Goal: Transaction & Acquisition: Obtain resource

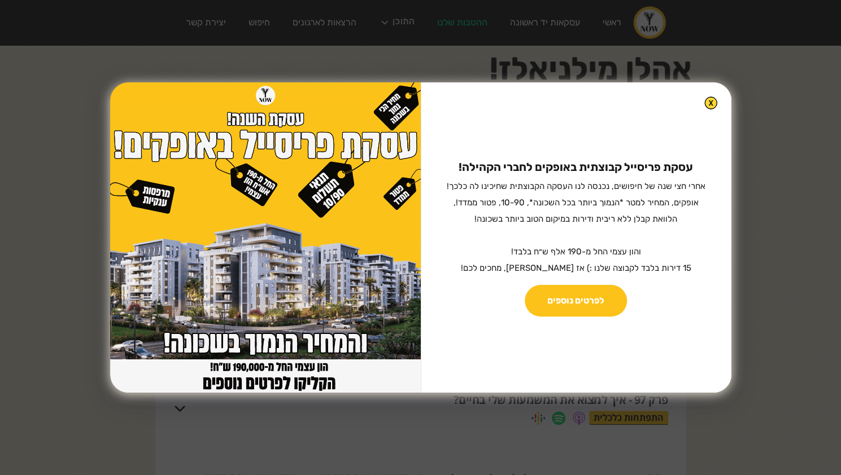
click at [704, 105] on img at bounding box center [710, 103] width 13 height 13
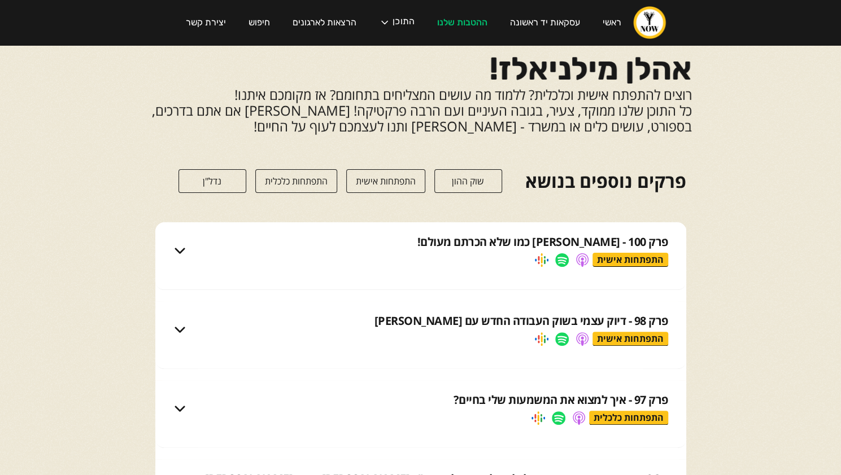
click at [395, 173] on link "התפתחות אישית" at bounding box center [385, 181] width 79 height 24
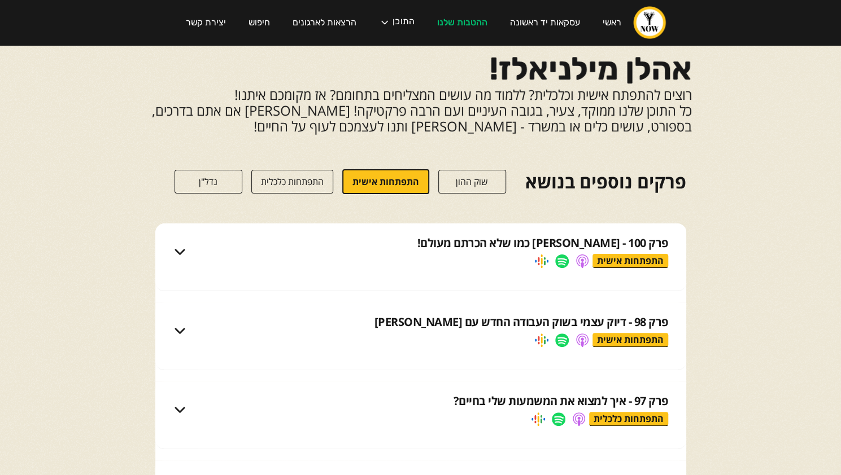
click at [307, 187] on link "התפתחות כלכלית" at bounding box center [292, 182] width 82 height 24
click at [362, 179] on link "התפתחות אישית" at bounding box center [389, 181] width 87 height 25
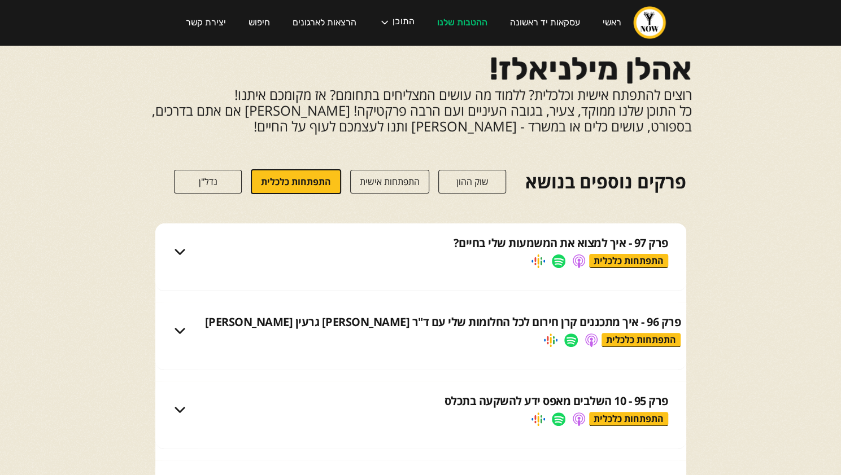
click at [266, 181] on link "התפתחות כלכלית" at bounding box center [296, 181] width 90 height 25
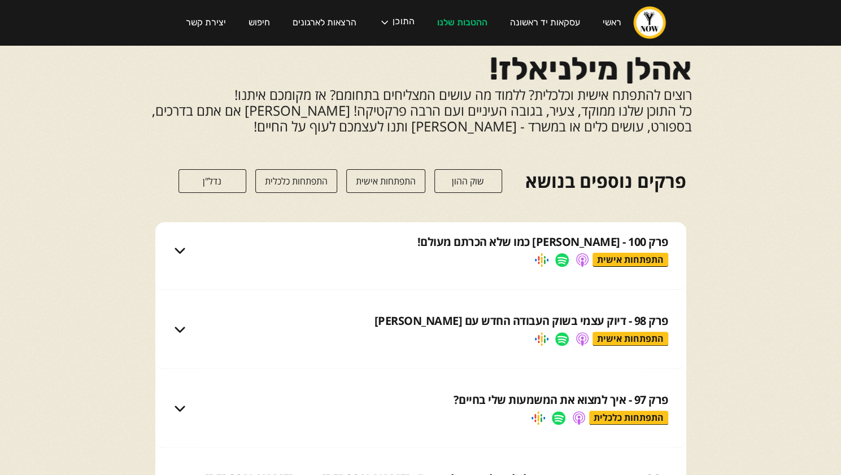
click at [227, 187] on link "נדל"ן" at bounding box center [212, 181] width 68 height 24
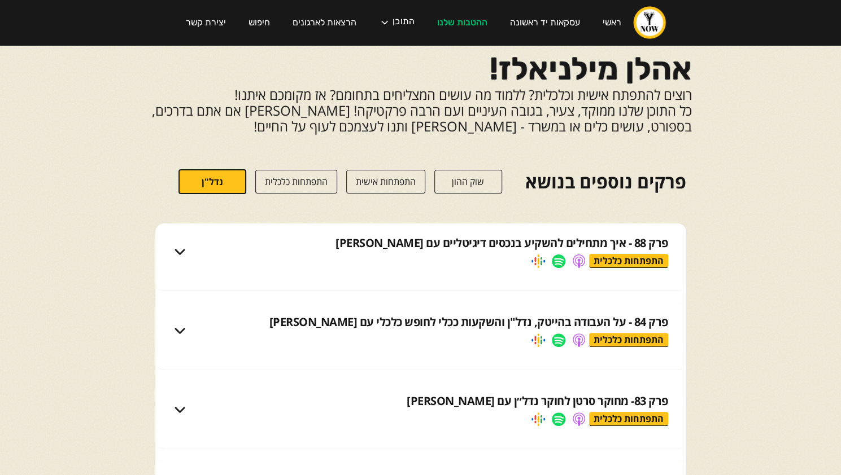
click at [227, 187] on link "נדל"ן" at bounding box center [212, 181] width 68 height 25
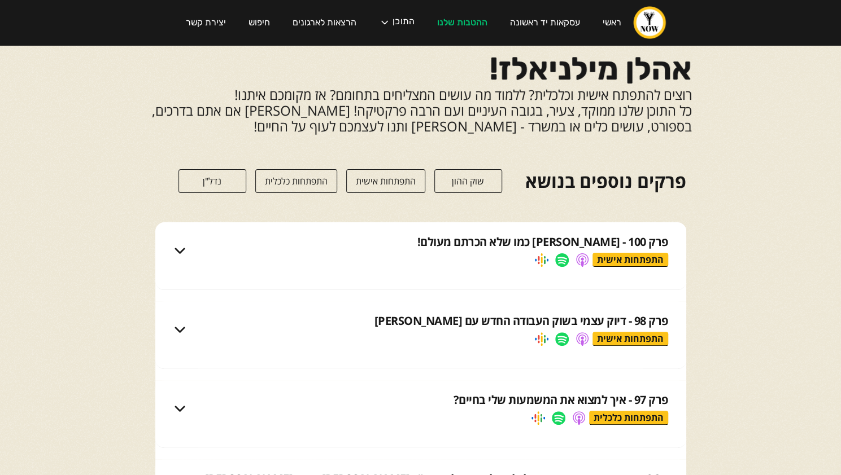
click at [487, 178] on link "שוק ההון" at bounding box center [468, 181] width 68 height 24
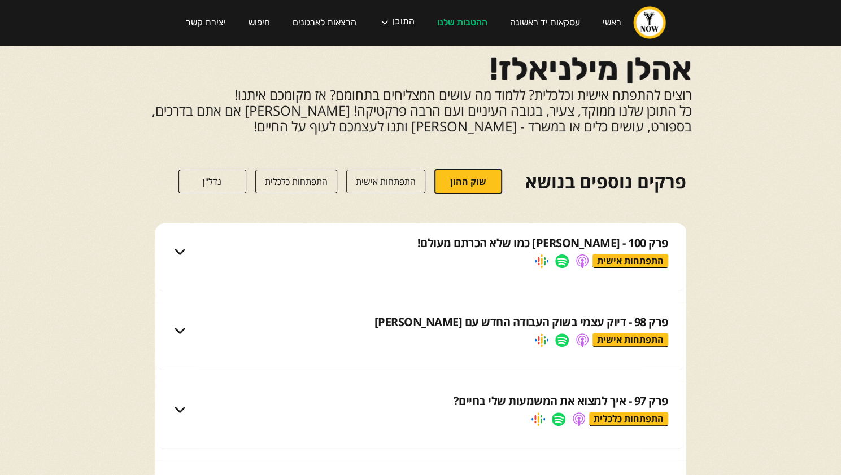
click at [486, 180] on link "שוק ההון" at bounding box center [468, 181] width 68 height 25
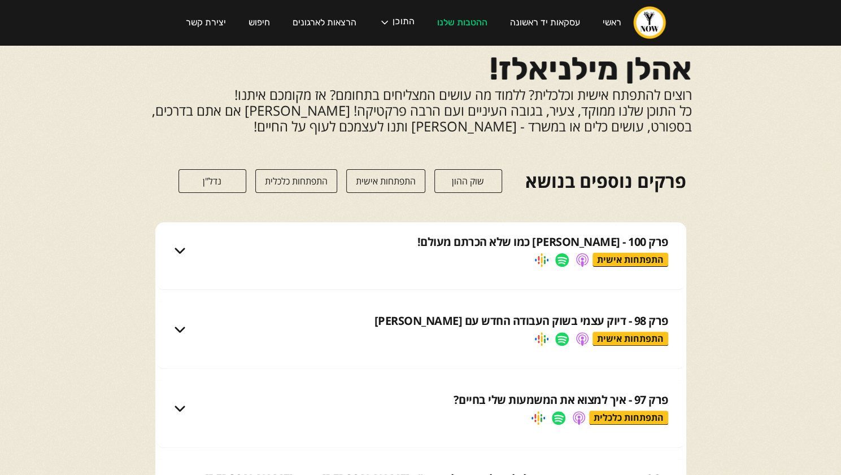
click at [486, 180] on link "שוק ההון" at bounding box center [468, 181] width 68 height 24
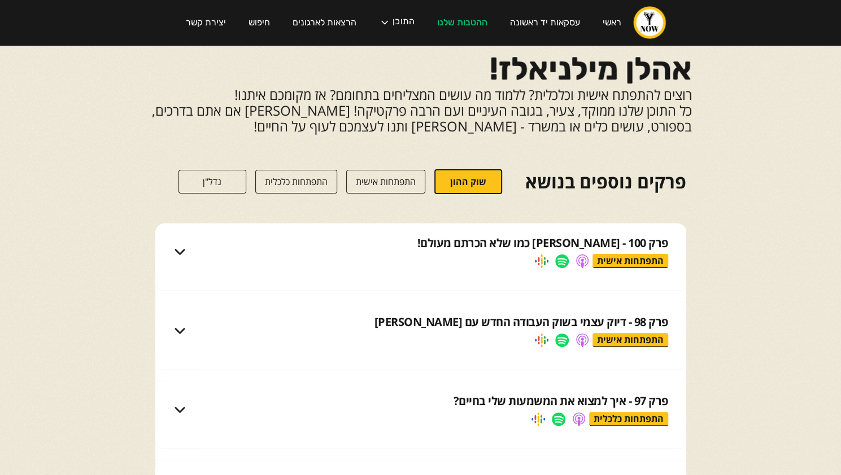
click at [410, 181] on link "התפתחות אישית" at bounding box center [385, 182] width 79 height 24
click at [297, 182] on link "התפתחות כלכלית" at bounding box center [292, 182] width 82 height 24
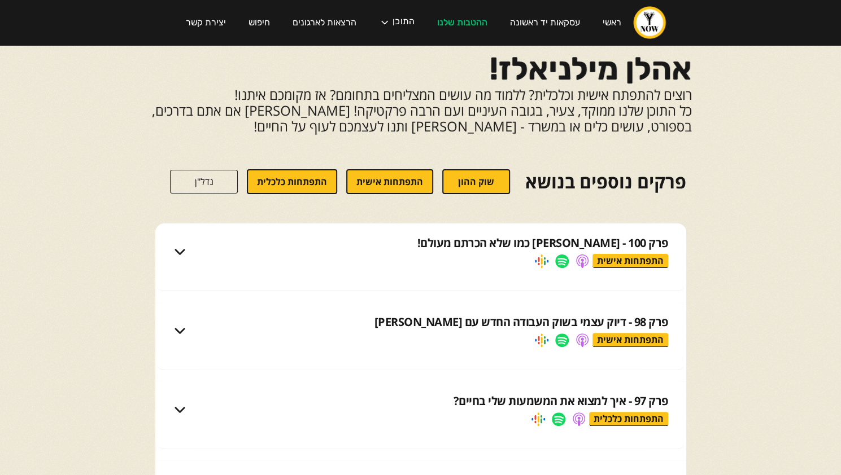
click at [181, 185] on link "נדל"ן" at bounding box center [204, 182] width 68 height 24
click at [608, 22] on link "ראשי" at bounding box center [611, 23] width 41 height 32
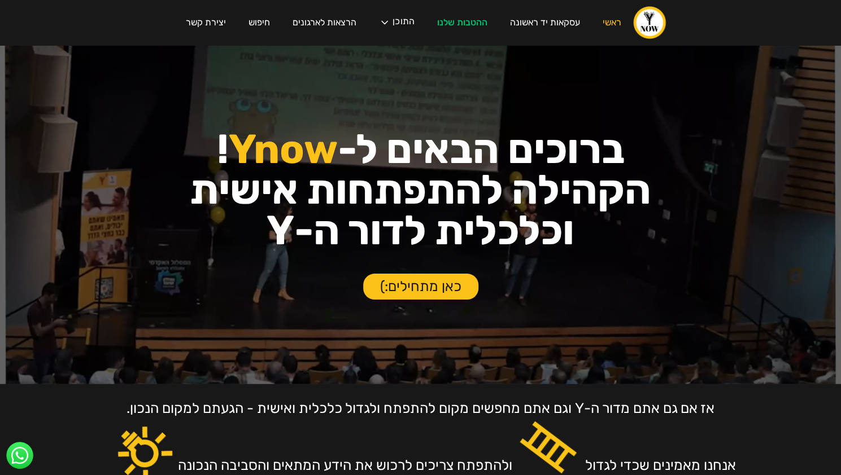
click at [386, 280] on link "כאן מתחילים:)" at bounding box center [420, 287] width 115 height 26
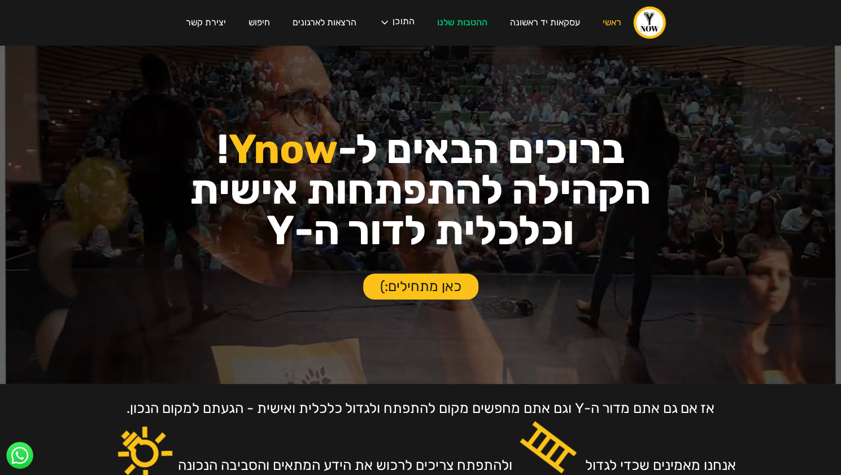
click at [69, 422] on div "אז אם גם אתם מדור ה-Y וגם אתם מחפשים מקום להתפתח ולגדול כלכלית ואישית - הגעתם ל…" at bounding box center [420, 428] width 757 height 89
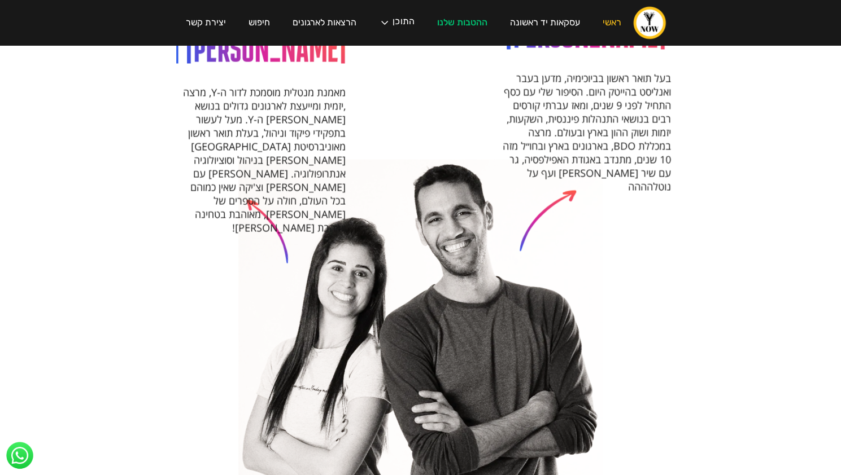
scroll to position [994, 0]
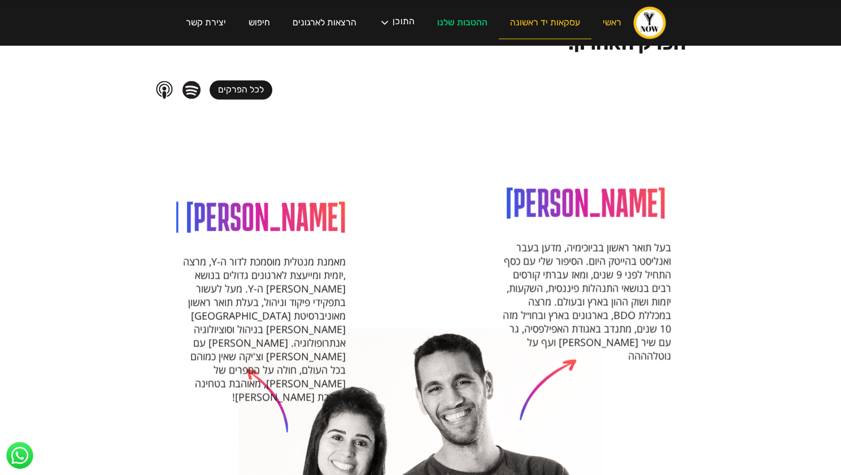
click at [540, 28] on link "עסקאות יד ראשונה" at bounding box center [545, 23] width 93 height 32
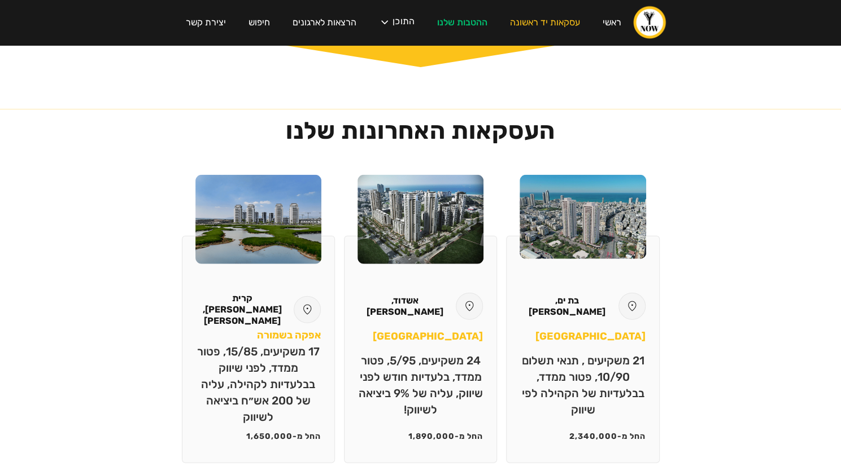
scroll to position [1468, 0]
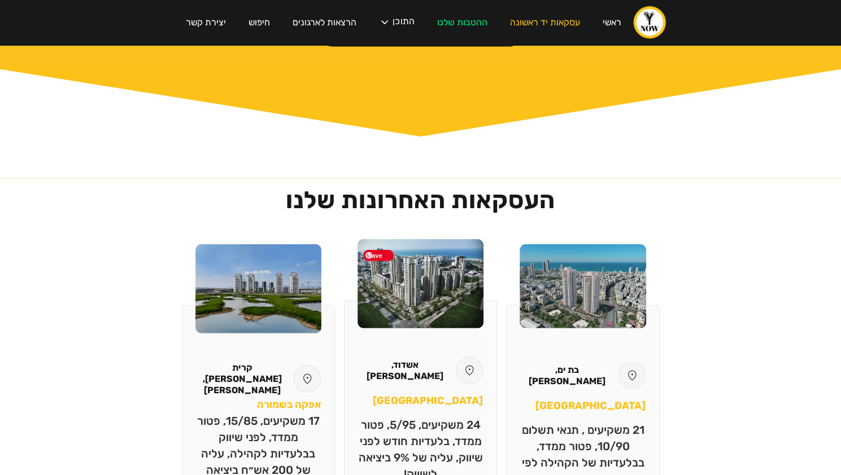
click at [442, 283] on img at bounding box center [420, 283] width 126 height 89
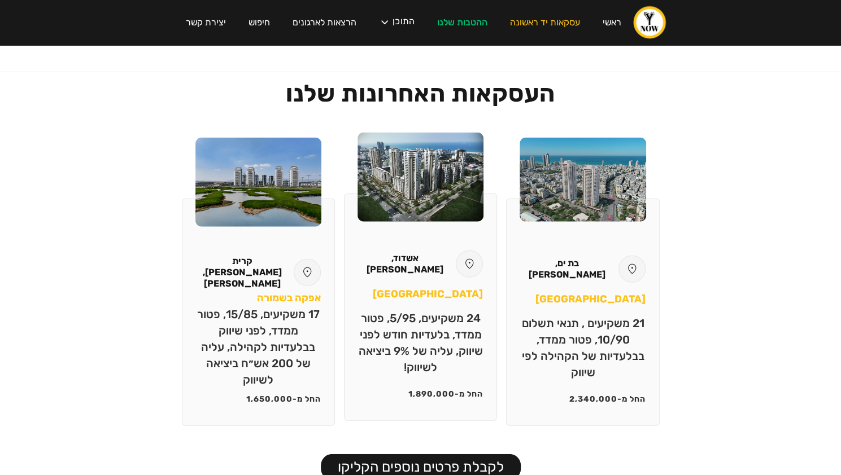
scroll to position [1581, 0]
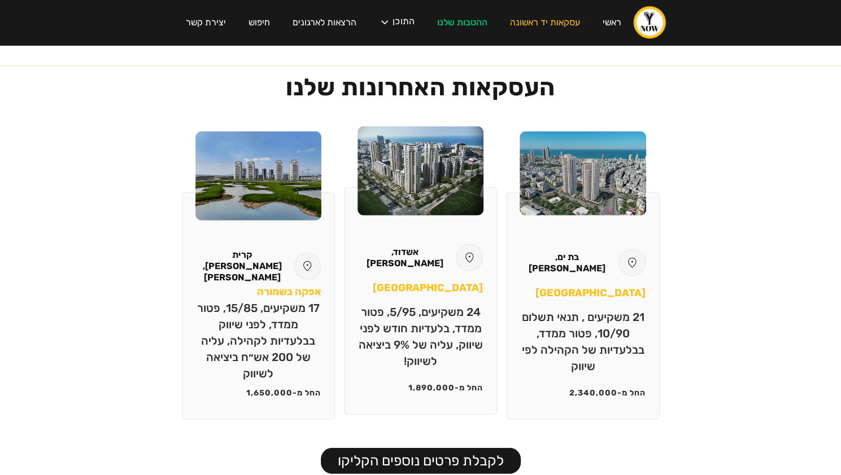
click at [422, 373] on div "אשדוד, עמרם אברהם אקווה פארק 24 משקיעים, 5/95, פטור ממדד, בלעדיות חודש לפני שיו…" at bounding box center [420, 301] width 153 height 228
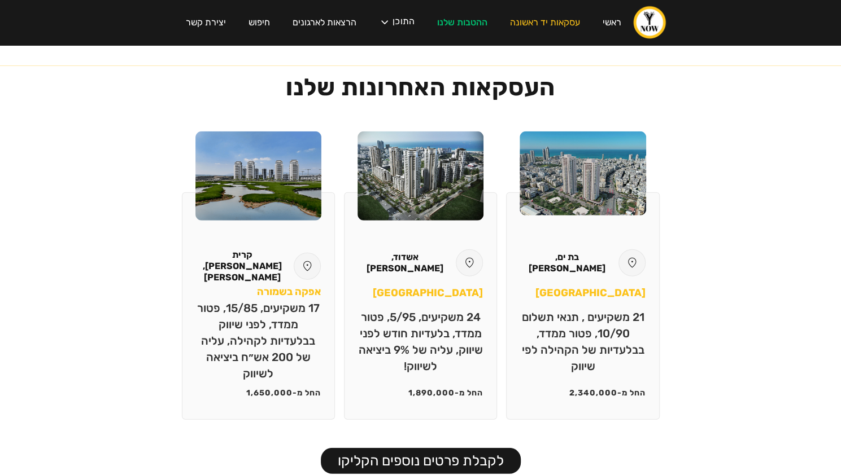
click at [427, 448] on link "לקבלת פרטים נוספים הקליקו" at bounding box center [421, 461] width 200 height 26
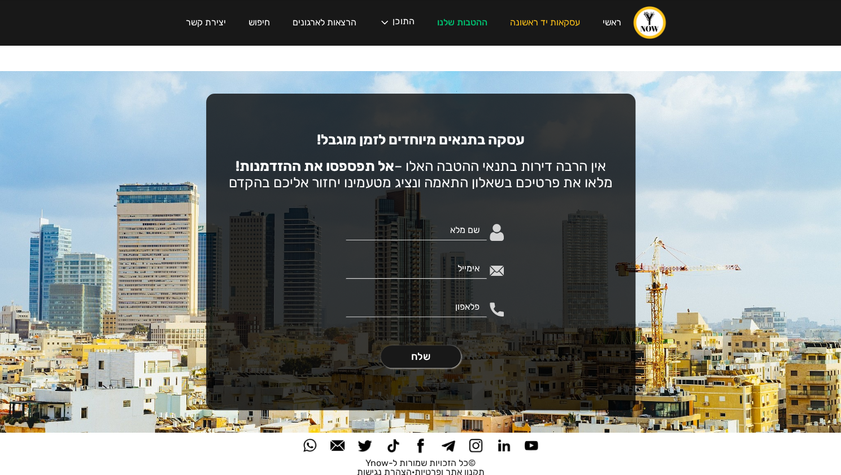
scroll to position [2557, 0]
click at [466, 223] on input "טופס צור קשר בדף הבית" at bounding box center [416, 229] width 141 height 21
